Goal: Task Accomplishment & Management: Manage account settings

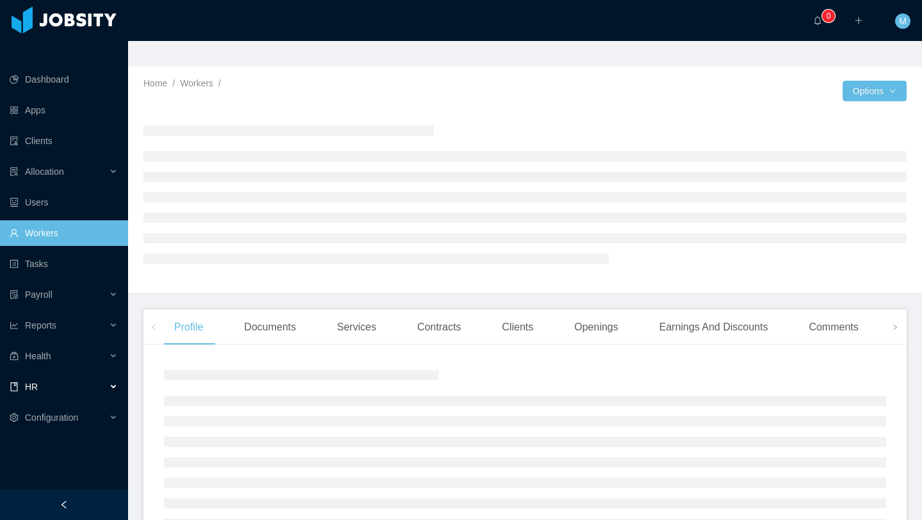
click at [46, 374] on div "HR" at bounding box center [64, 387] width 128 height 26
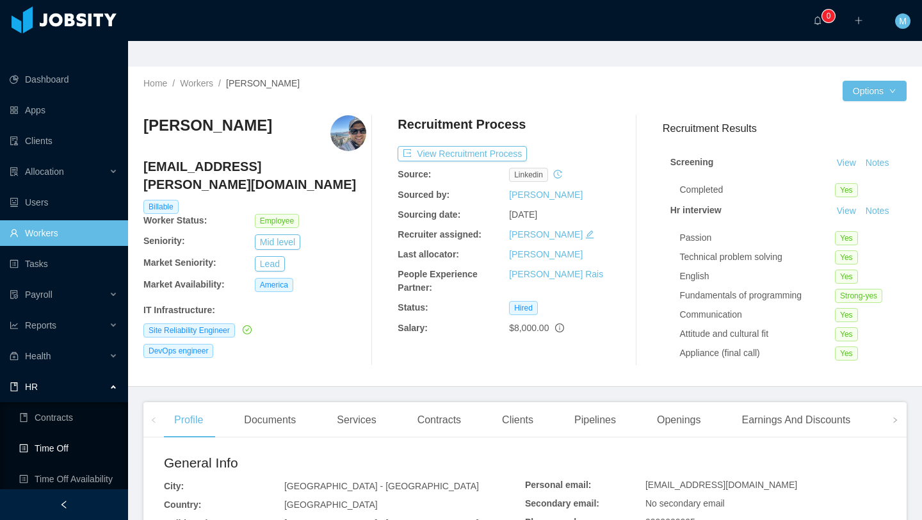
click at [49, 436] on link "Time Off" at bounding box center [68, 449] width 99 height 26
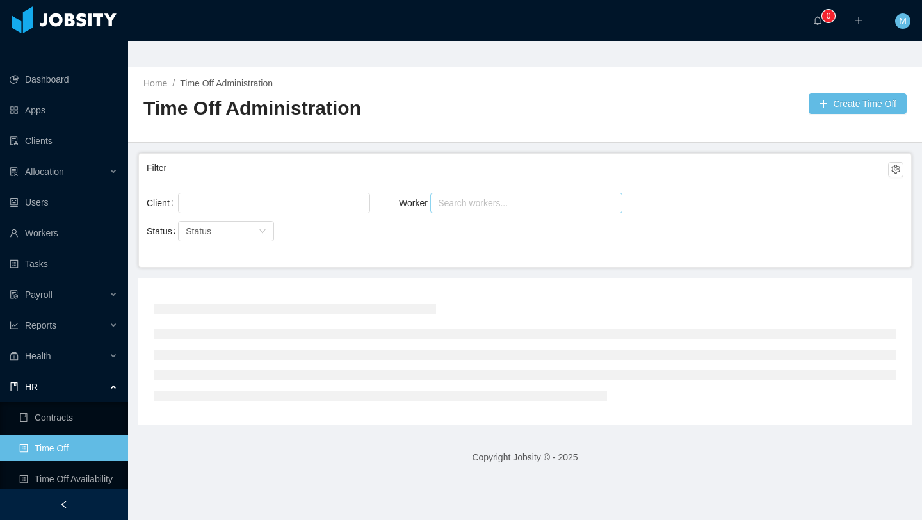
click at [466, 197] on div "Search workers..." at bounding box center [520, 203] width 165 height 13
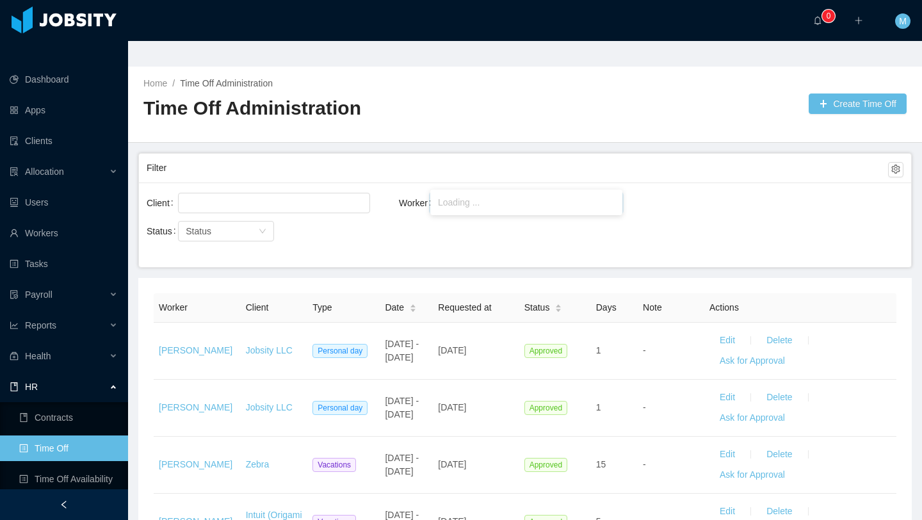
type input "******"
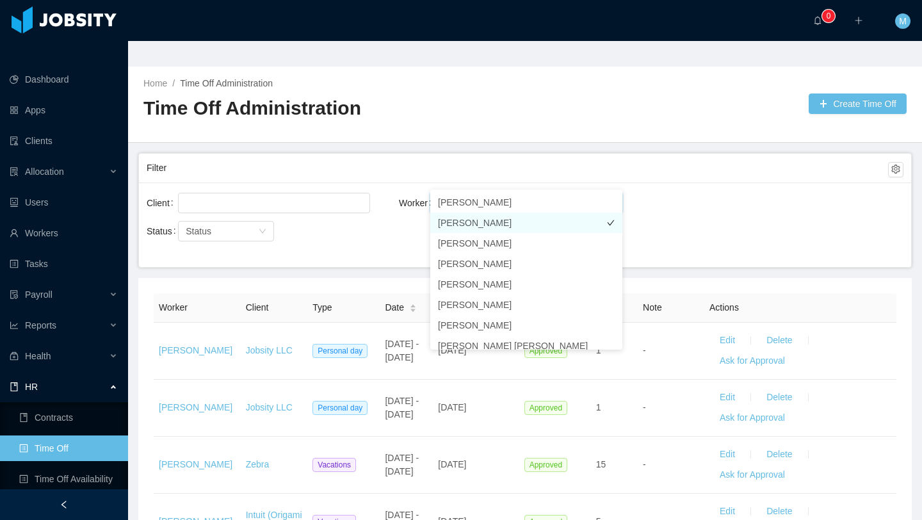
click at [539, 221] on li "[PERSON_NAME]" at bounding box center [526, 223] width 192 height 20
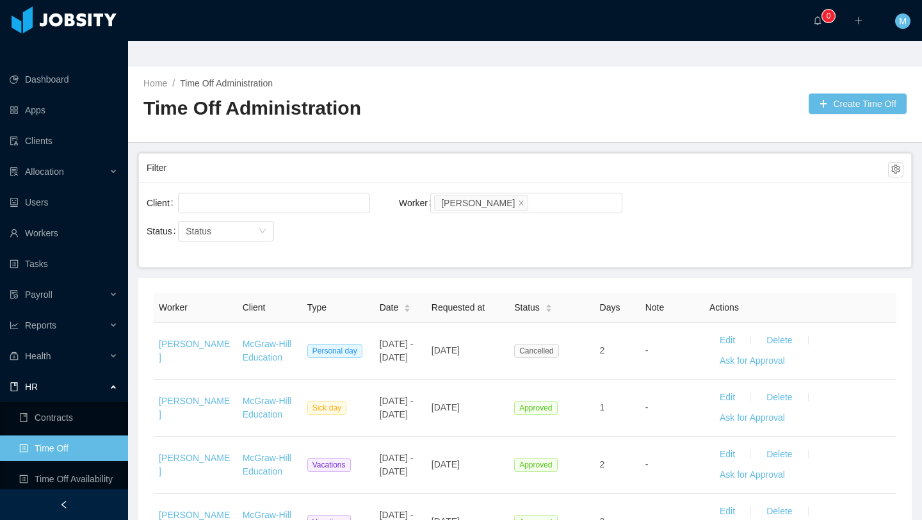
click at [409, 156] on div "Filter" at bounding box center [518, 168] width 742 height 24
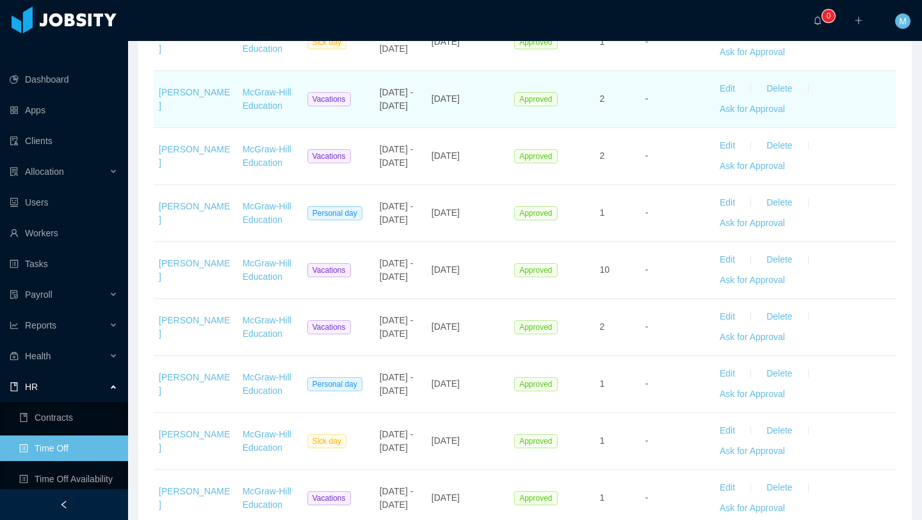
scroll to position [680, 0]
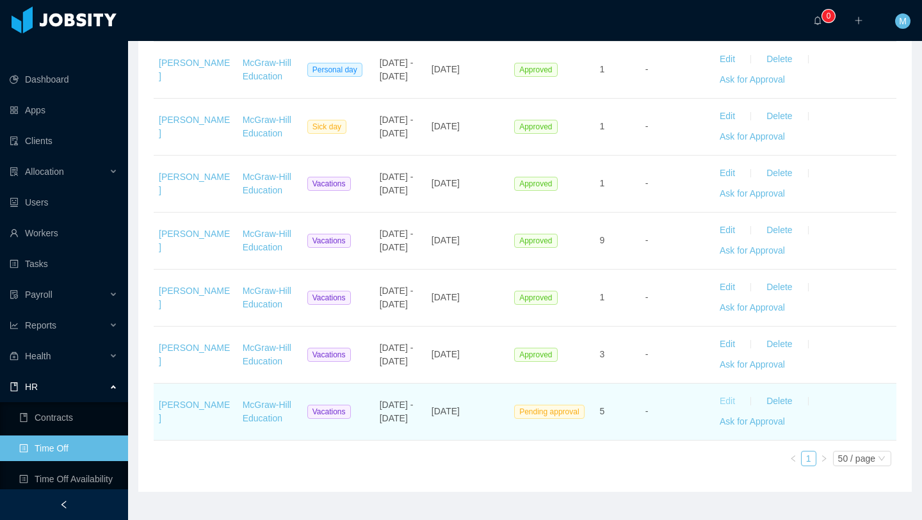
click at [727, 391] on button "Edit" at bounding box center [728, 401] width 36 height 20
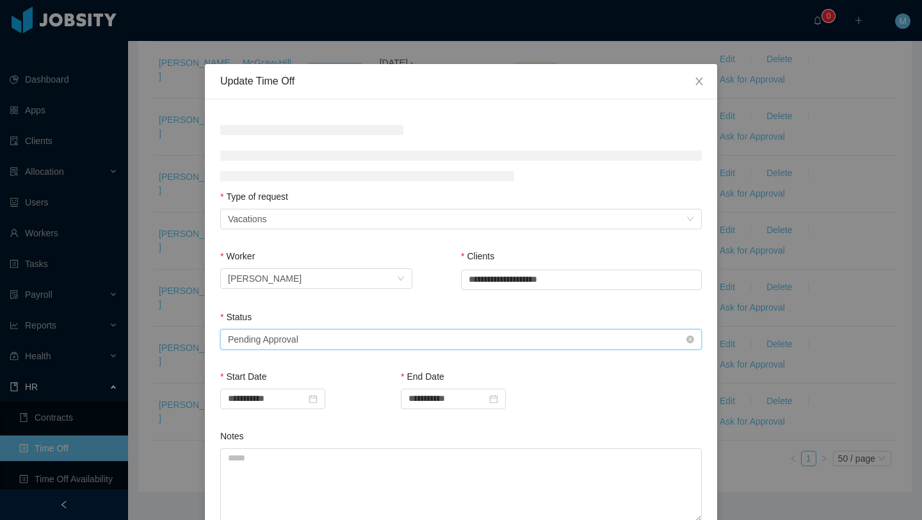
click at [298, 331] on div "Pending Approval" at bounding box center [263, 339] width 70 height 19
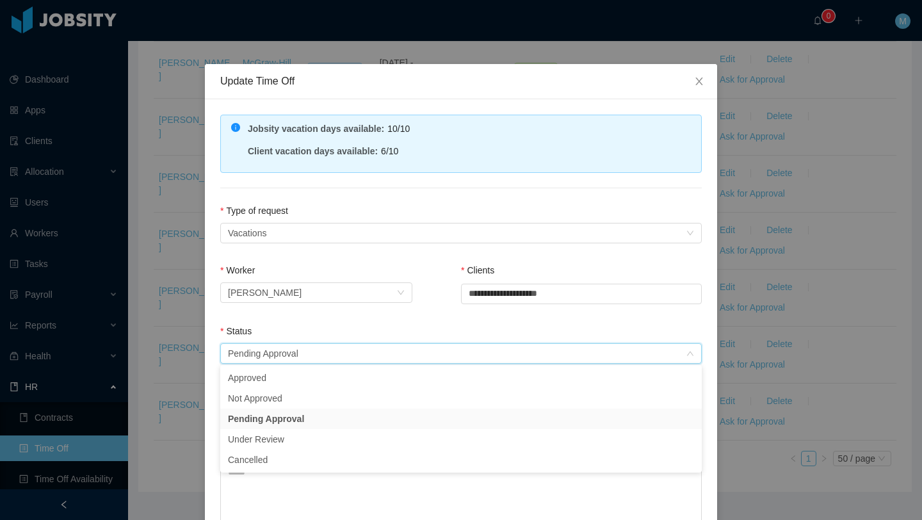
click at [313, 366] on ul "Approved Not Approved Pending Approval Under Review Cancelled" at bounding box center [461, 419] width 482 height 108
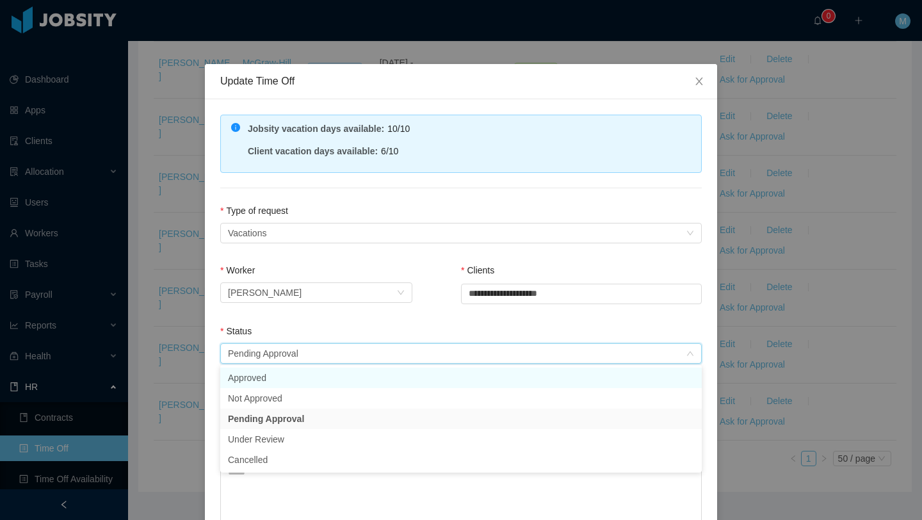
click at [307, 382] on li "Approved" at bounding box center [461, 378] width 482 height 20
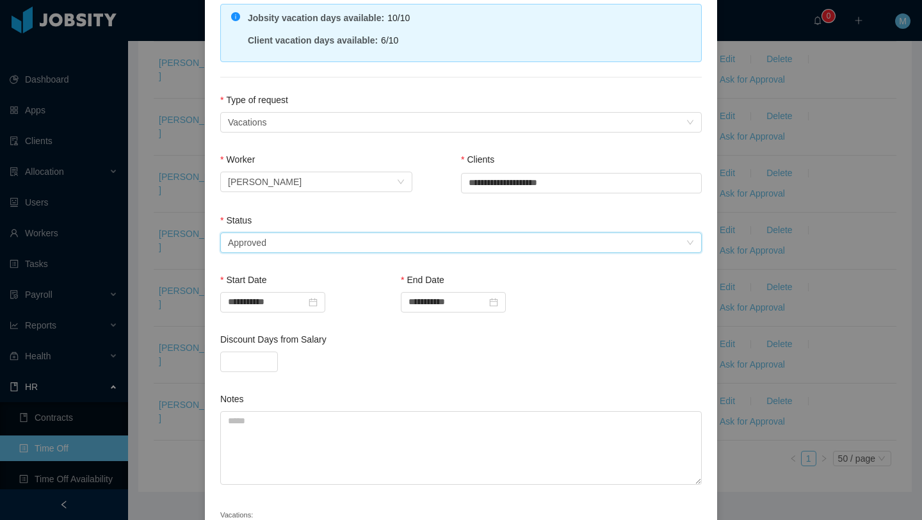
scroll to position [202, 0]
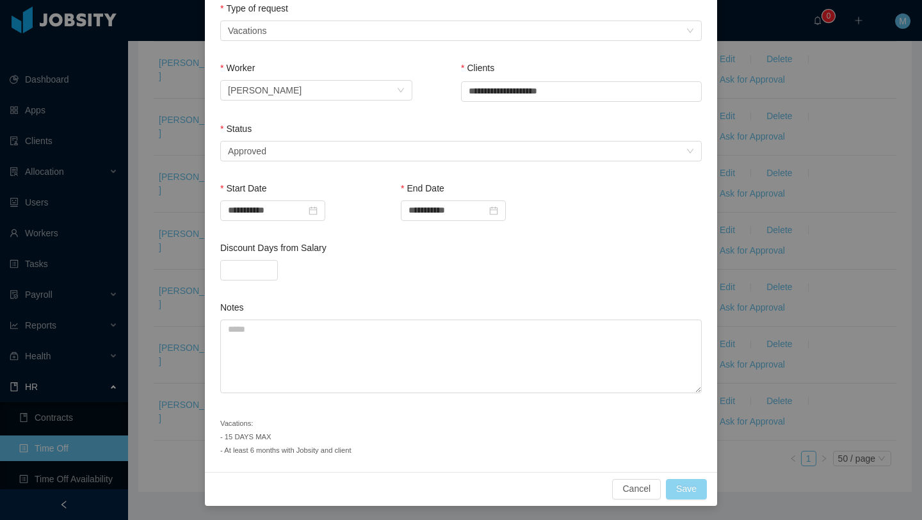
click at [693, 490] on button "Save" at bounding box center [686, 489] width 41 height 20
